Goal: Find specific page/section: Find specific page/section

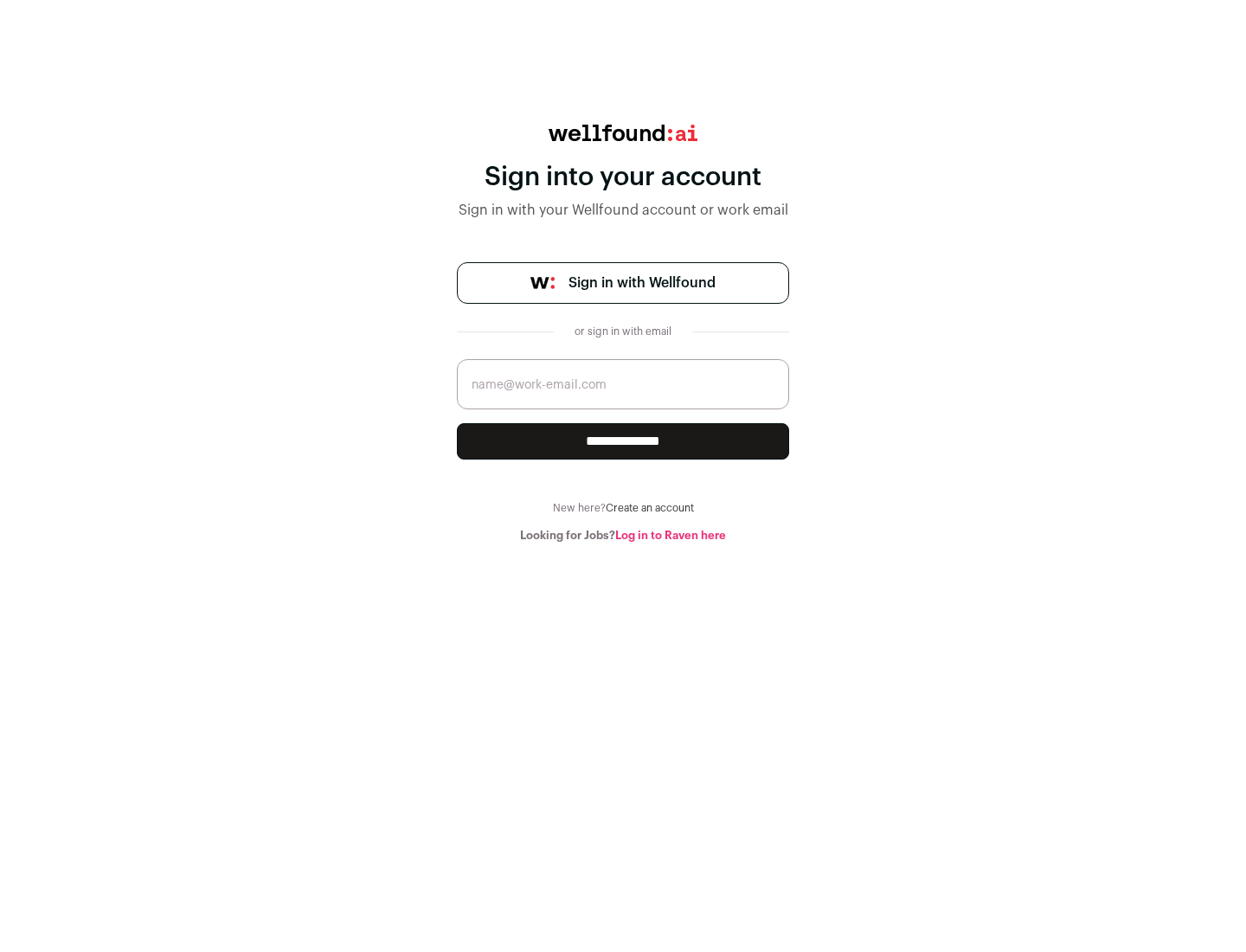
click at [641, 283] on span "Sign in with Wellfound" at bounding box center [642, 284] width 147 height 21
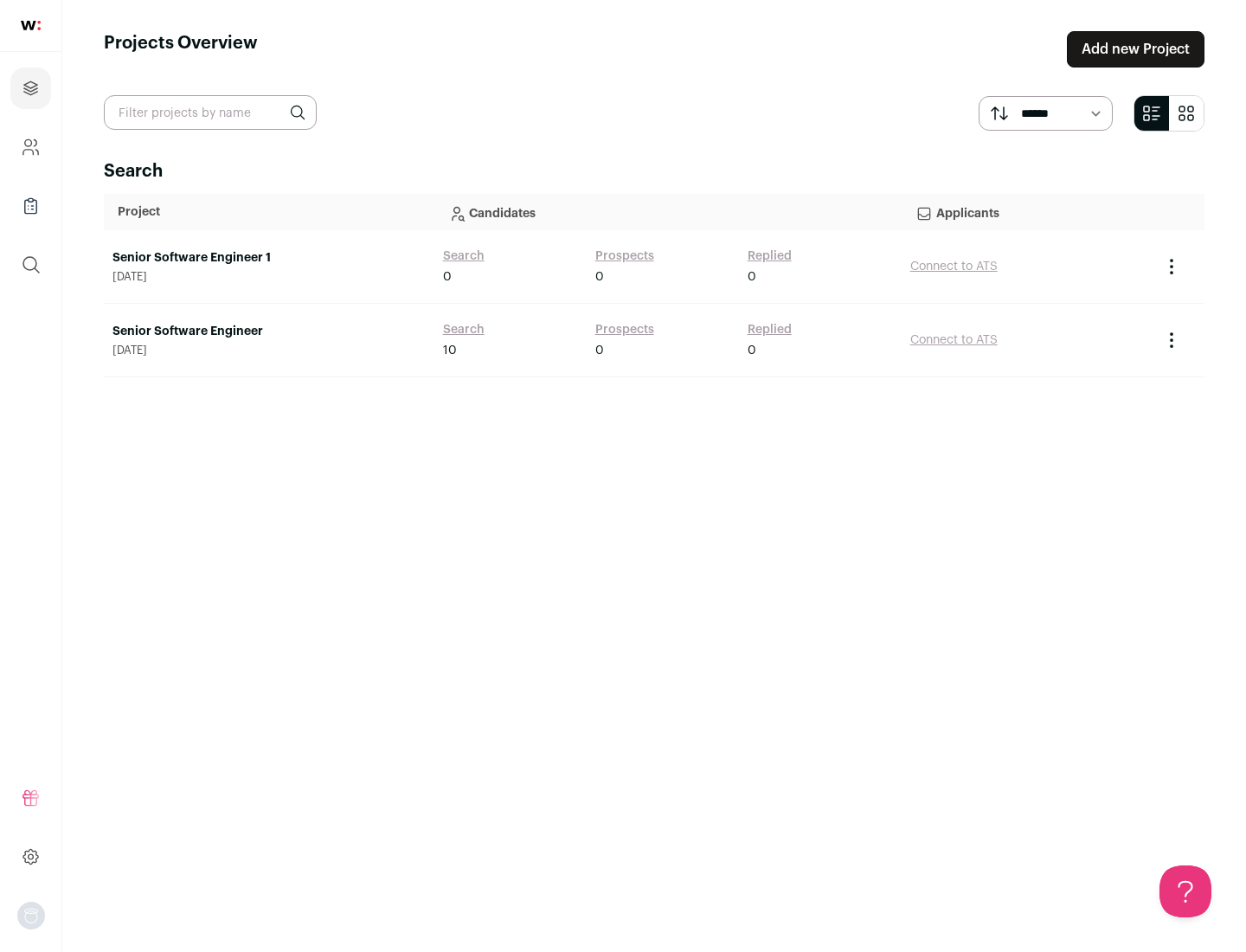
click at [269, 332] on link "Senior Software Engineer" at bounding box center [270, 332] width 313 height 18
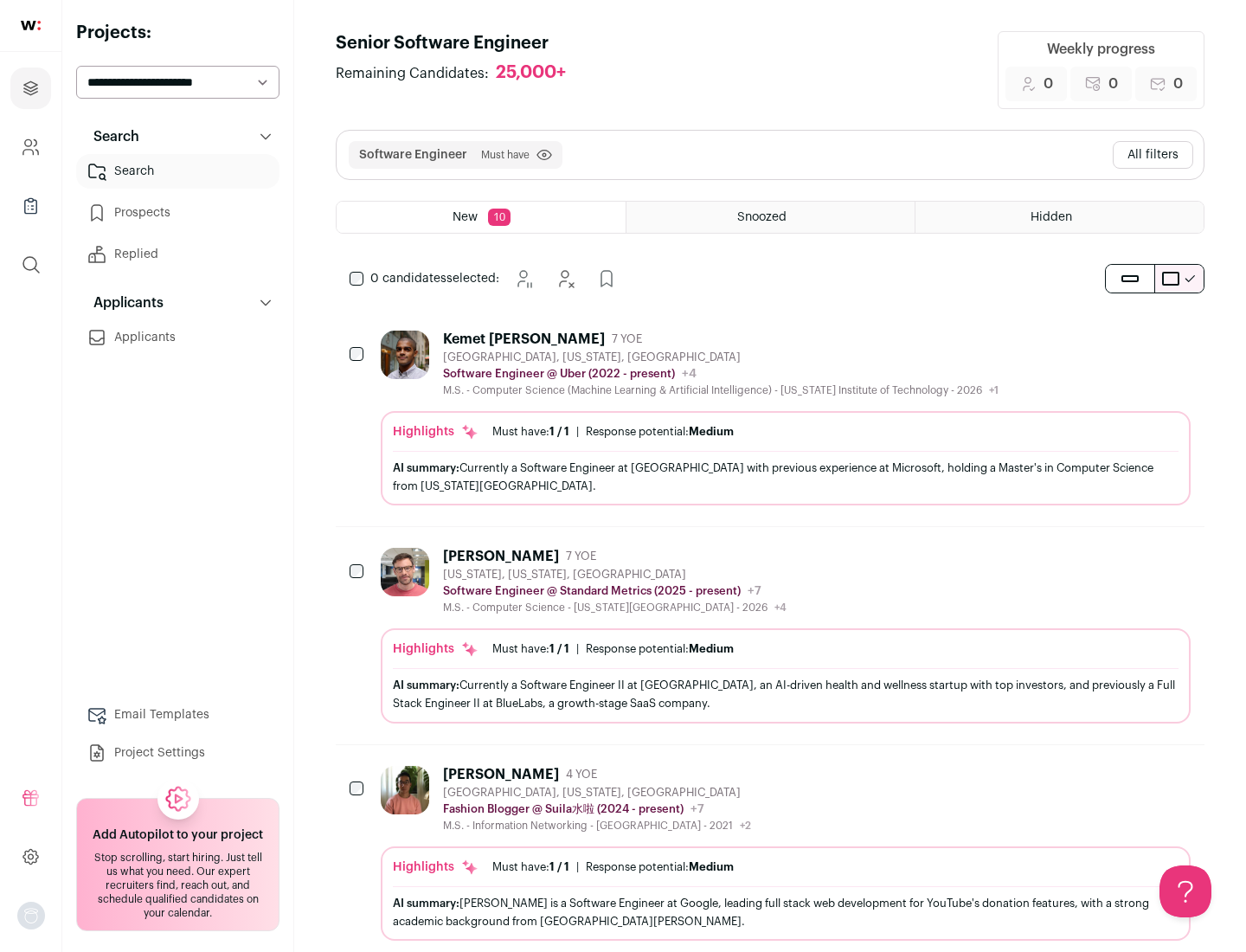
click at [770, 418] on div "Highlights Must have: 1 / 1 How many must haves have been fulfilled? | Response…" at bounding box center [786, 458] width 810 height 94
